Goal: Ask a question

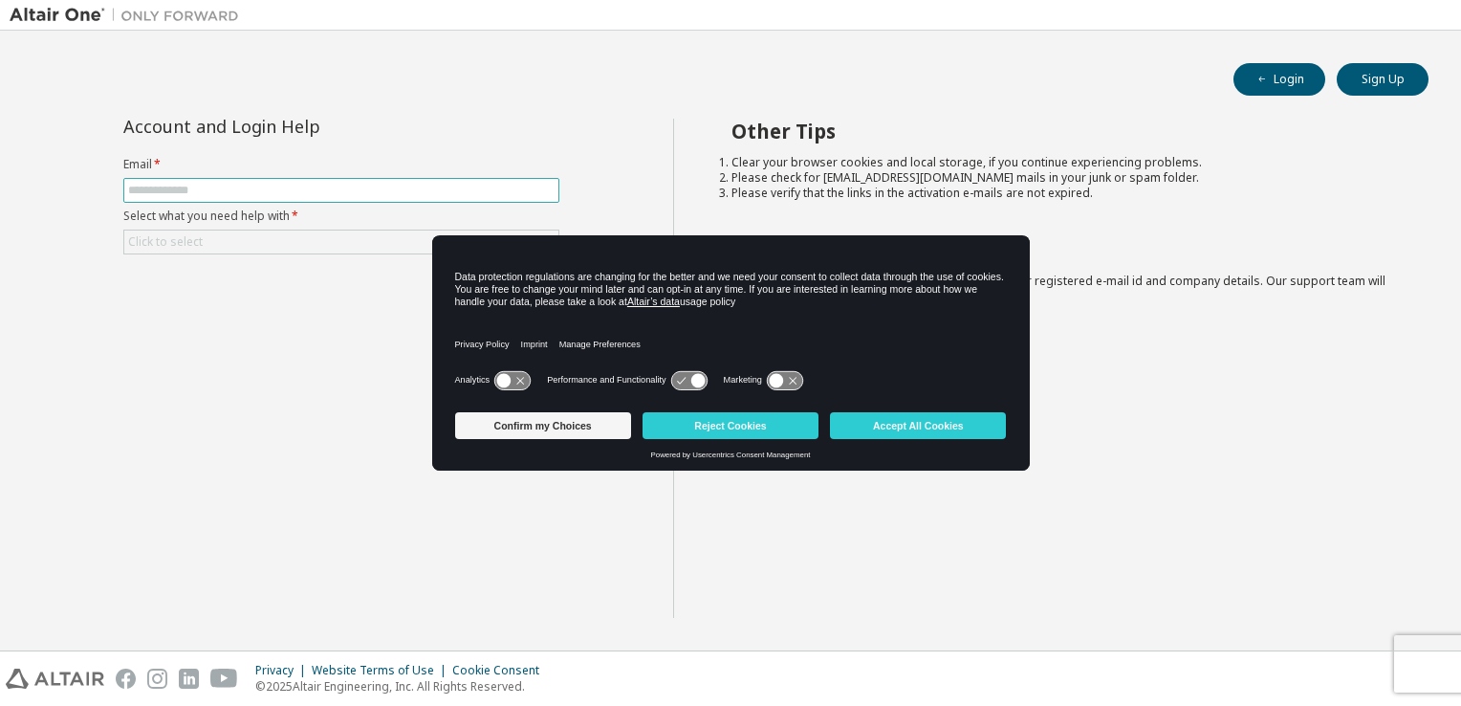
click at [341, 187] on input "text" at bounding box center [341, 190] width 426 height 15
type input "**********"
click at [226, 240] on div "Click to select" at bounding box center [341, 241] width 434 height 23
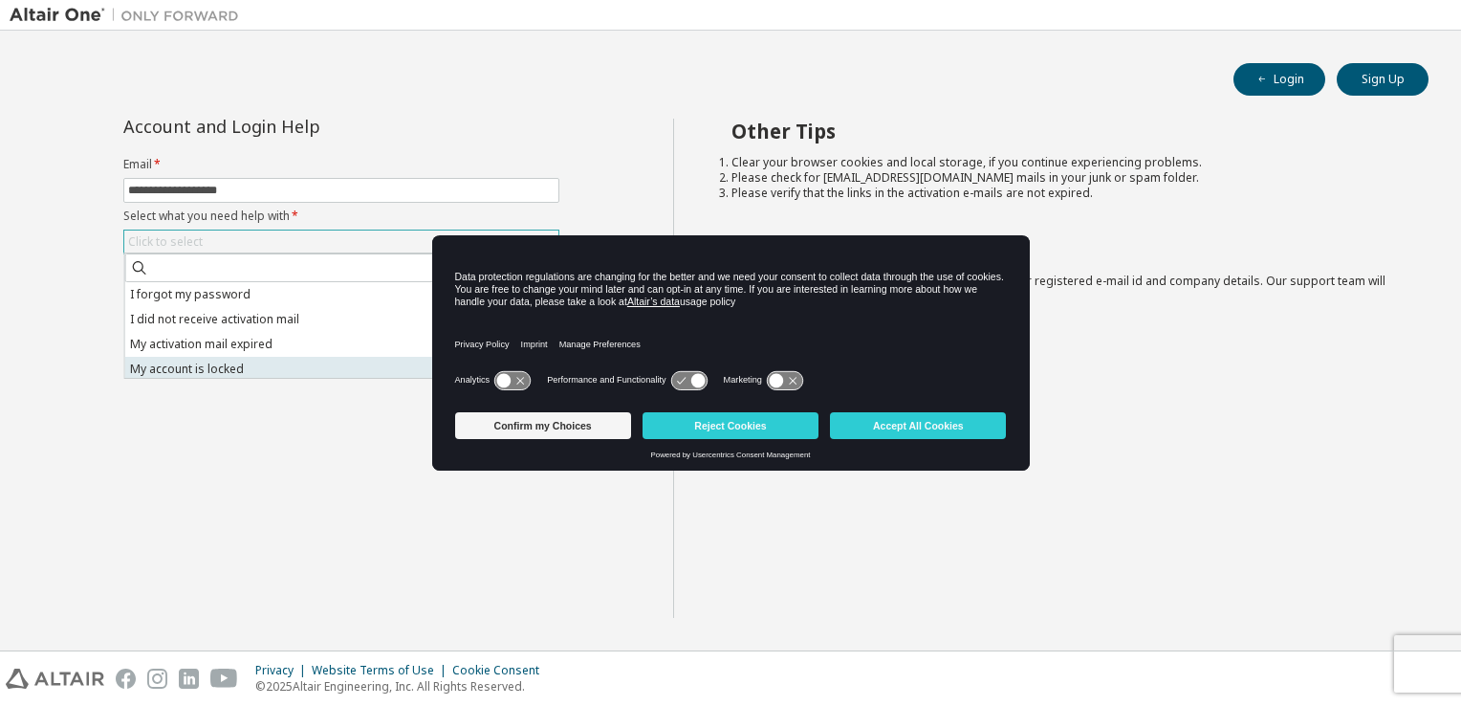
click at [255, 362] on li "My account is locked" at bounding box center [340, 369] width 430 height 25
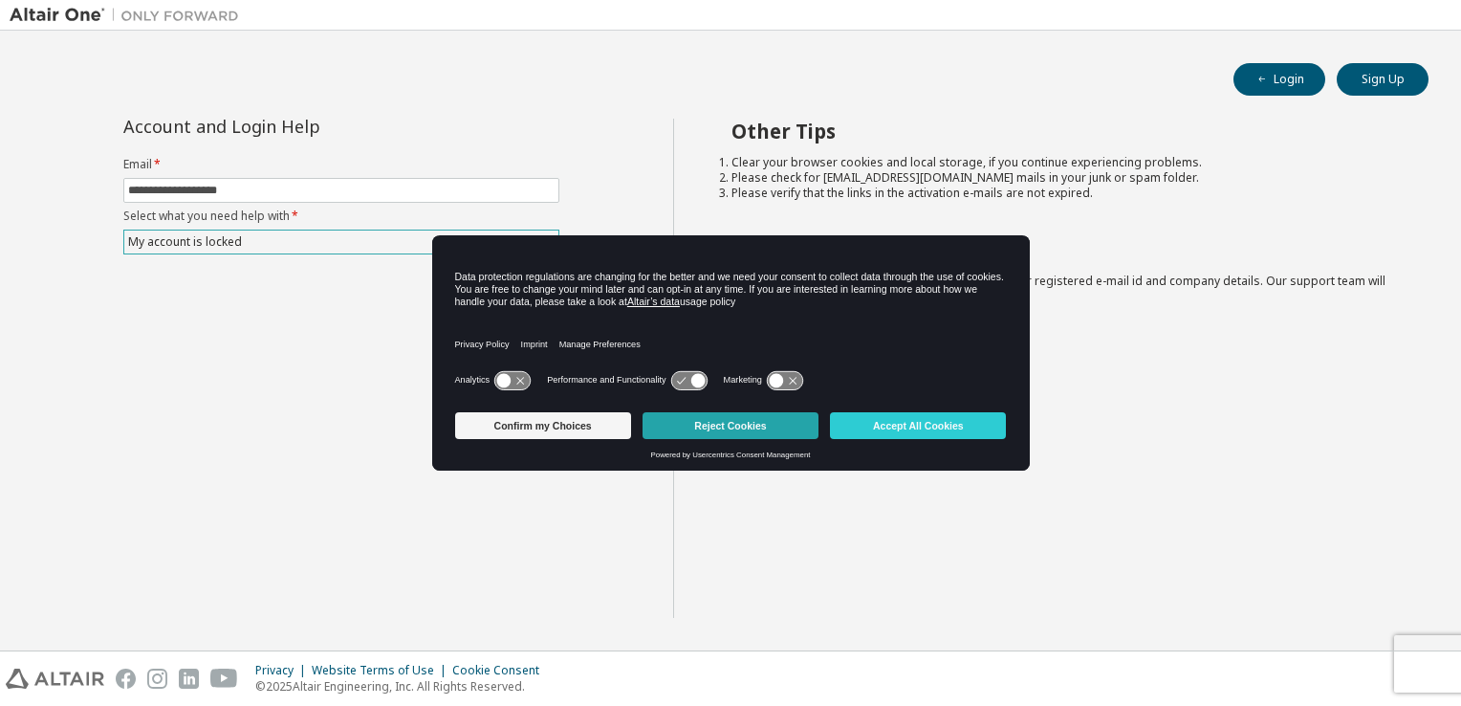
click at [742, 417] on button "Reject Cookies" at bounding box center [731, 425] width 176 height 27
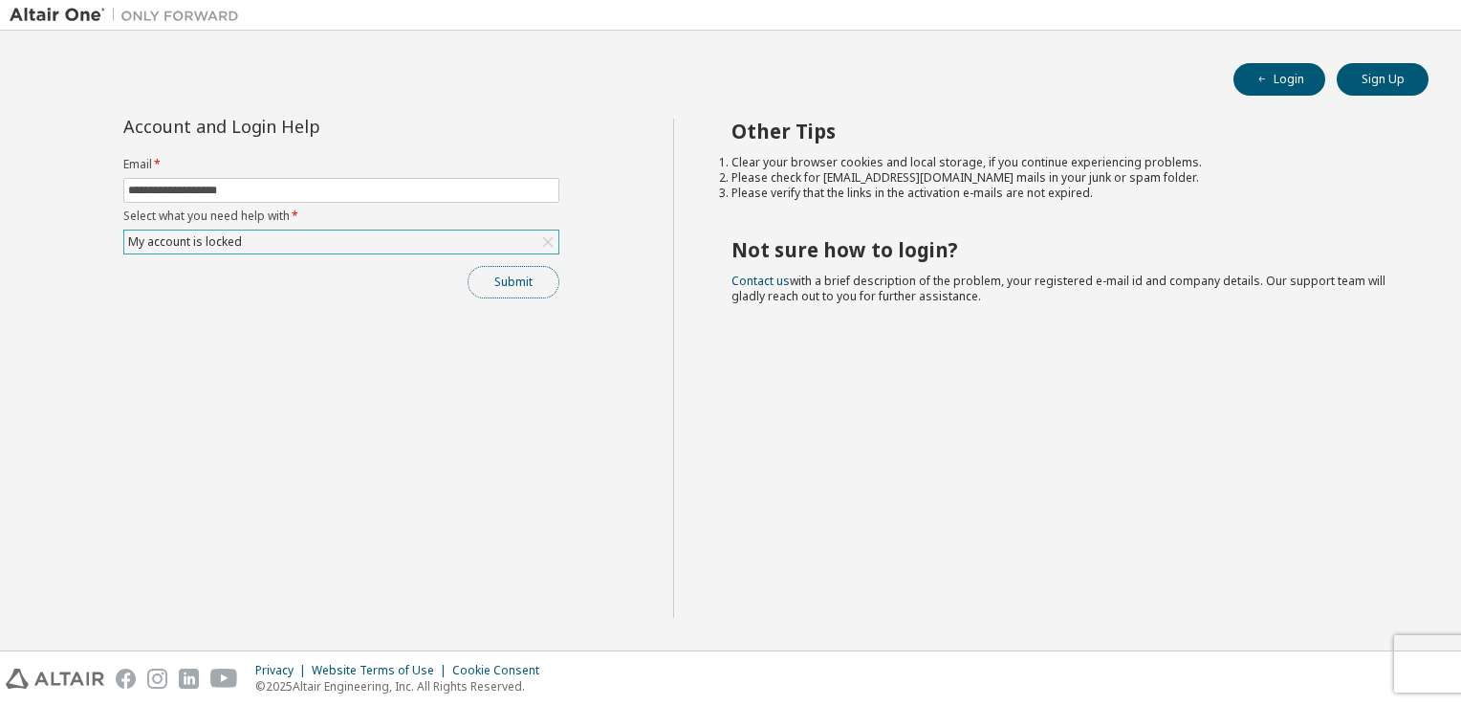
click at [501, 284] on button "Submit" at bounding box center [514, 282] width 92 height 33
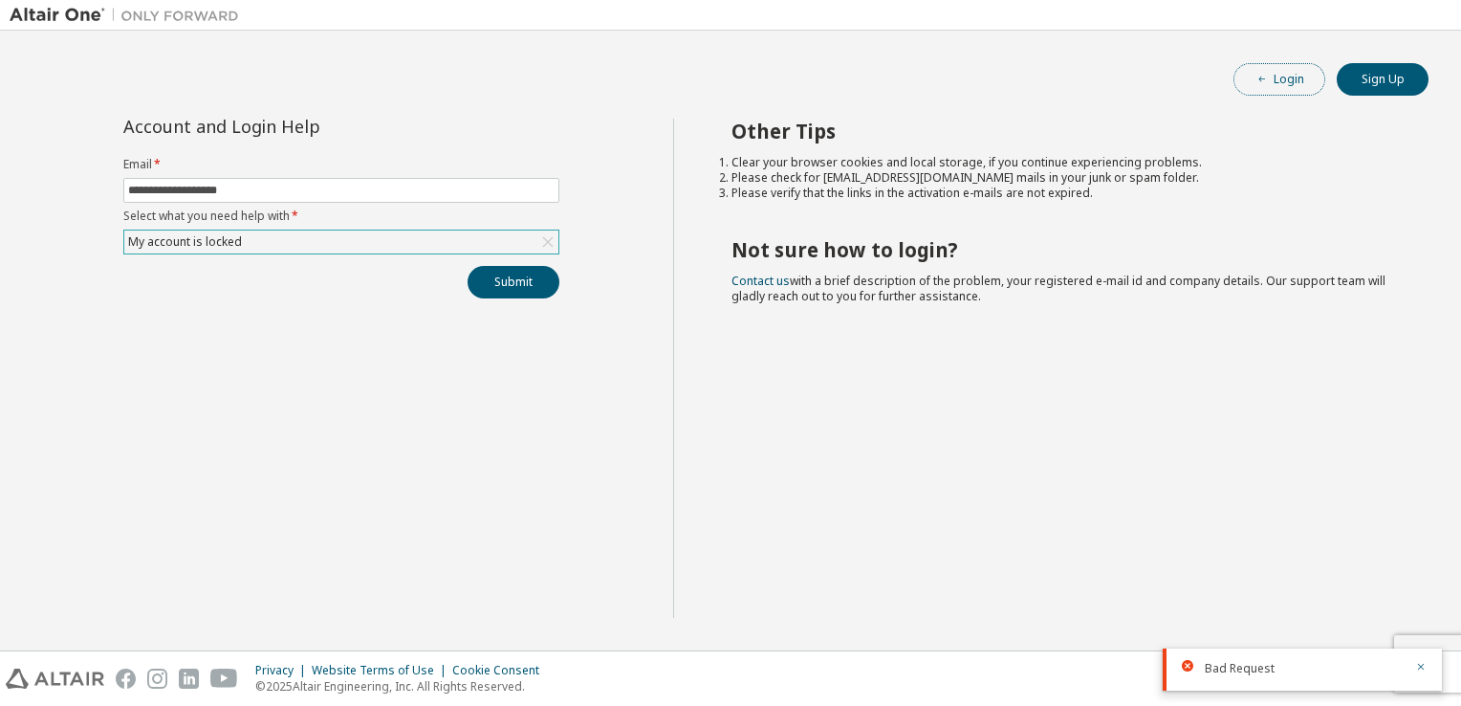
click at [1255, 74] on span "button" at bounding box center [1262, 79] width 15 height 15
